Goal: Task Accomplishment & Management: Manage account settings

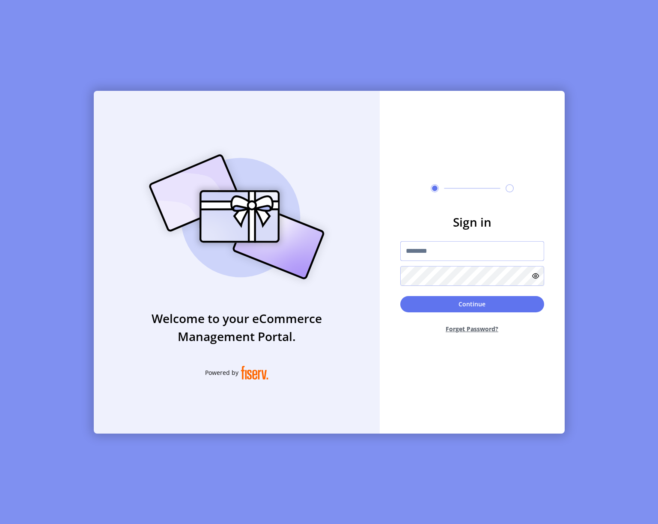
type input "**********"
click at [460, 313] on div "Continue Forget Password?" at bounding box center [472, 318] width 144 height 44
click at [464, 304] on button "Continue" at bounding box center [472, 304] width 144 height 16
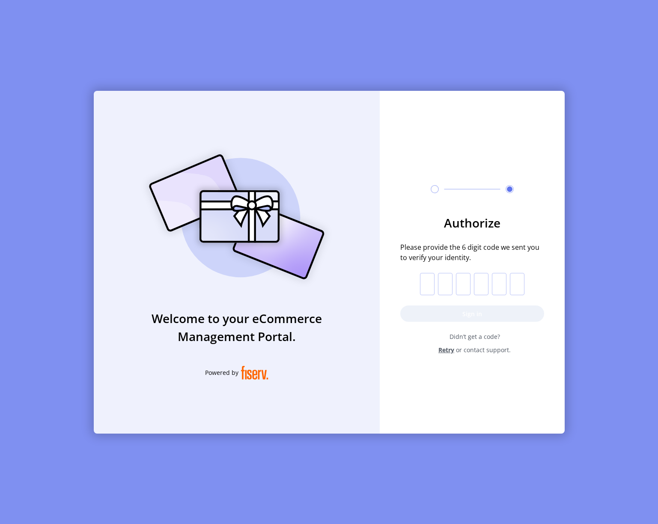
click at [422, 275] on input "text" at bounding box center [427, 284] width 15 height 22
type input "*"
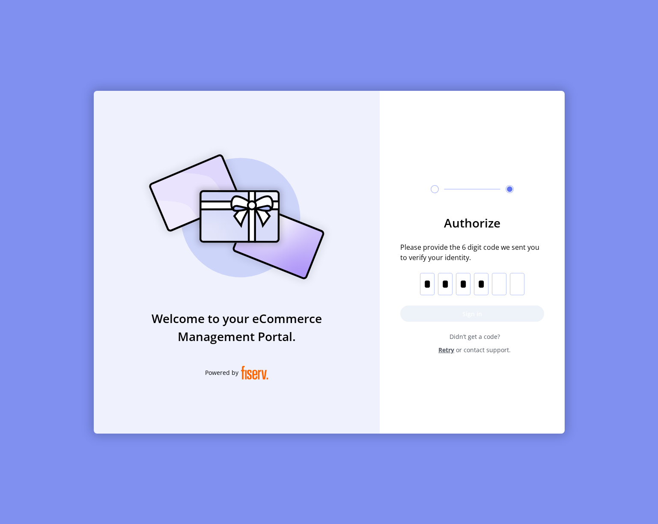
type input "*"
click at [483, 317] on button "Sign in" at bounding box center [472, 313] width 144 height 16
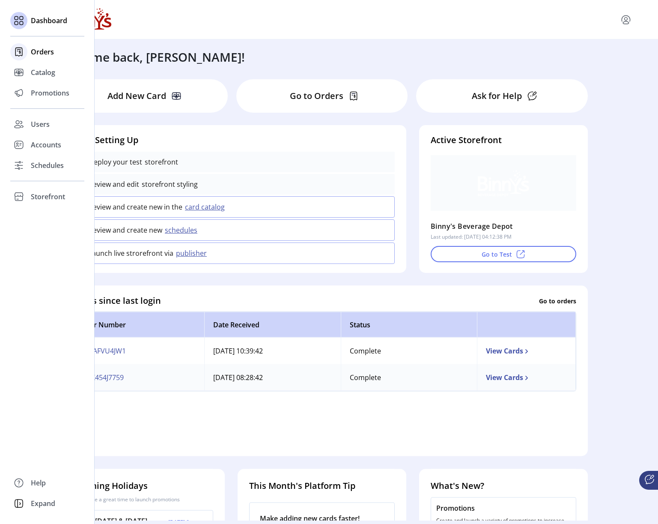
scroll to position [0, 0]
click at [40, 53] on span "Orders" at bounding box center [42, 52] width 23 height 10
